Goal: Task Accomplishment & Management: Manage account settings

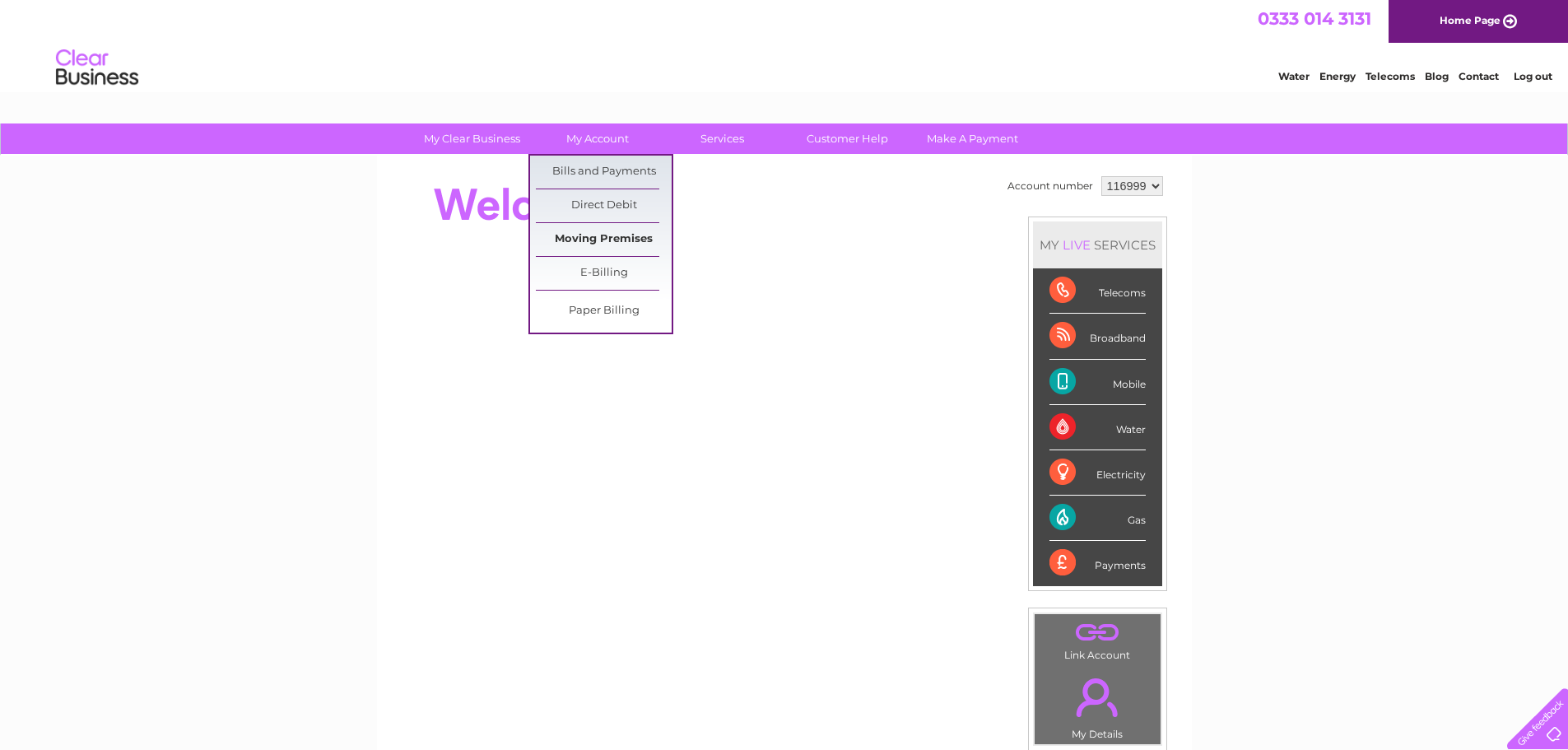
drag, startPoint x: 592, startPoint y: 238, endPoint x: 611, endPoint y: 241, distance: 19.2
click at [594, 238] on link "Moving Premises" at bounding box center [604, 239] width 136 height 33
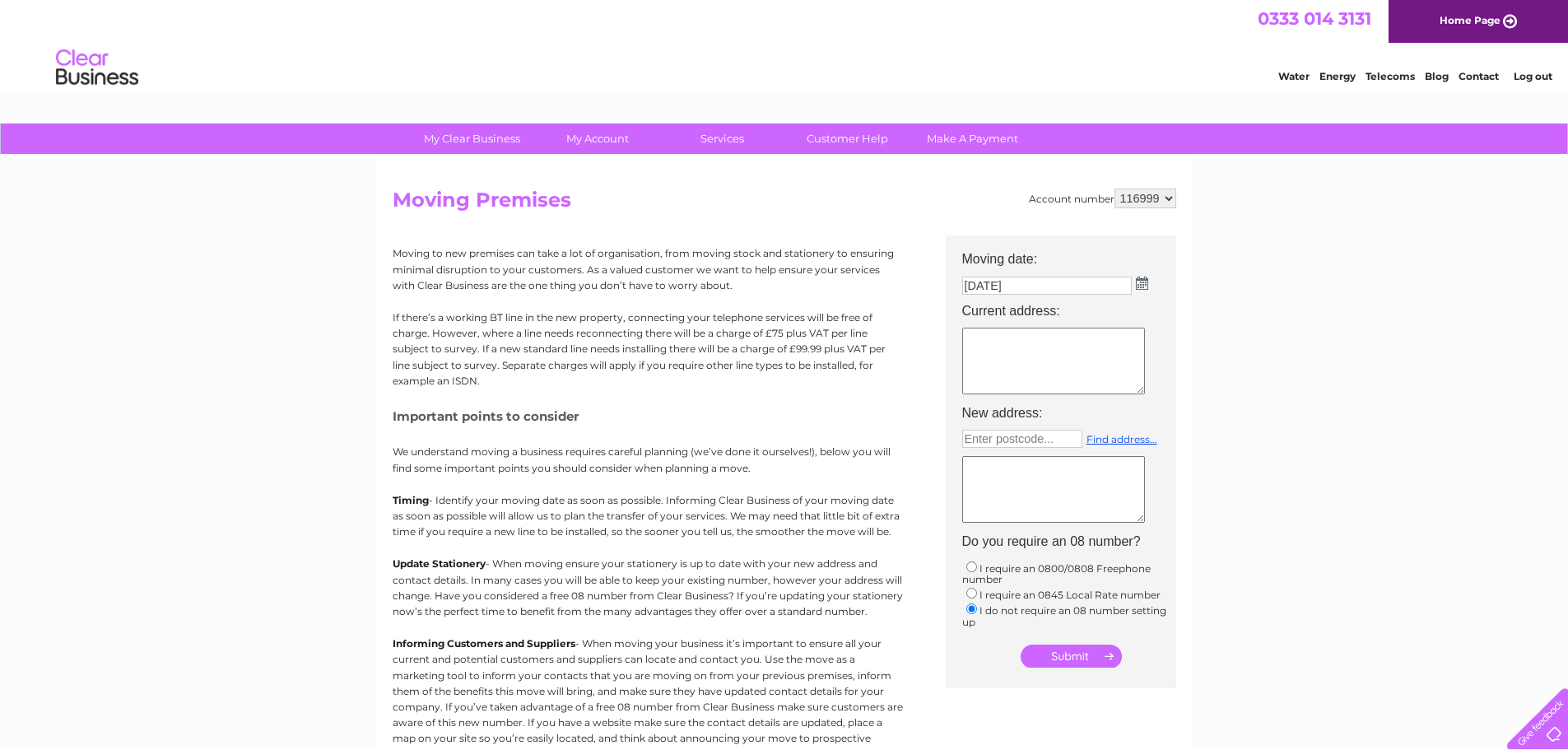
click at [1029, 352] on textarea at bounding box center [1053, 361] width 182 height 66
click at [1017, 465] on textarea at bounding box center [1053, 489] width 182 height 66
click at [1527, 82] on li "Log out" at bounding box center [1534, 76] width 50 height 20
click at [1527, 79] on link "Log out" at bounding box center [1533, 75] width 39 height 12
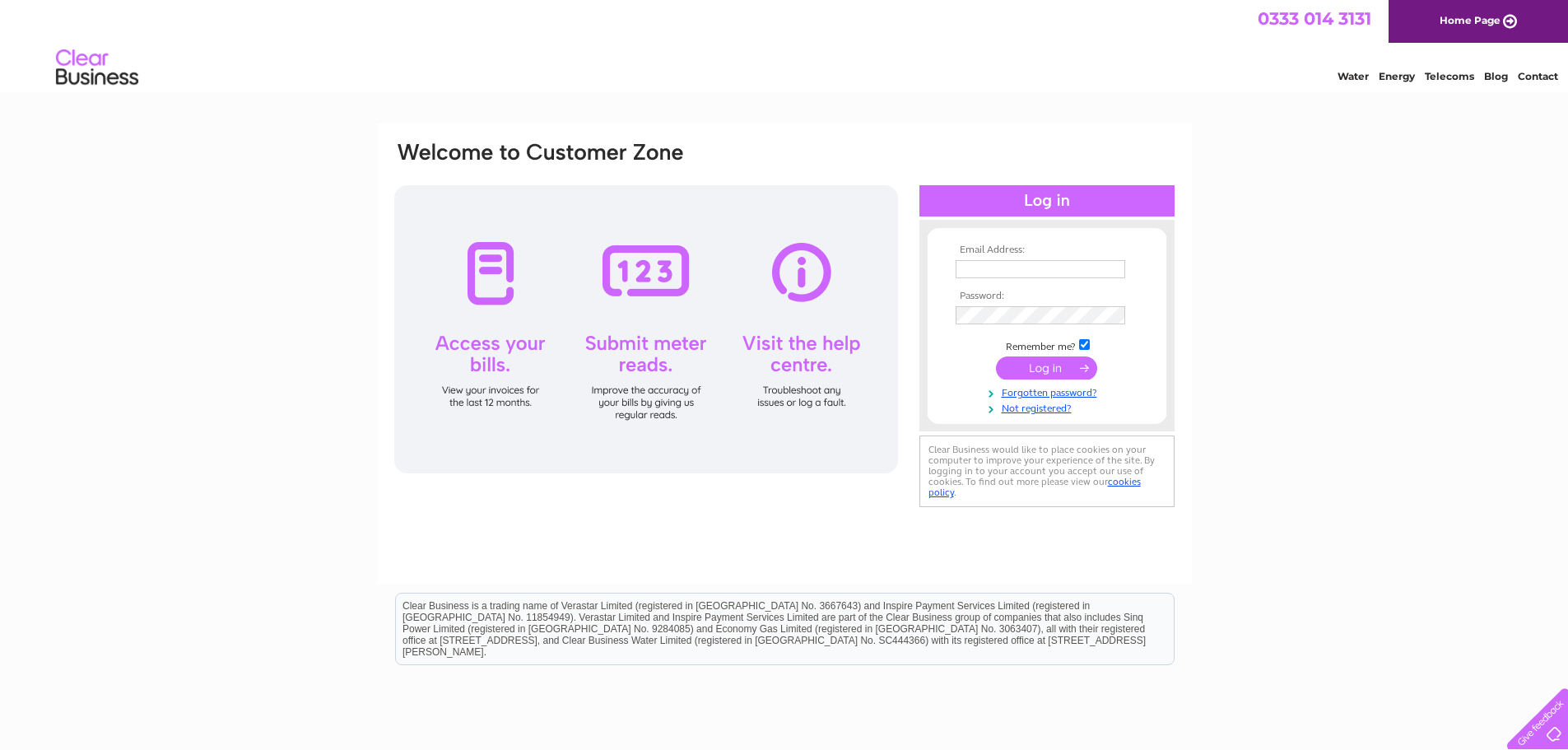
type input "[PERSON_NAME][EMAIL_ADDRESS][PERSON_NAME][DOMAIN_NAME]"
